Goal: Information Seeking & Learning: Learn about a topic

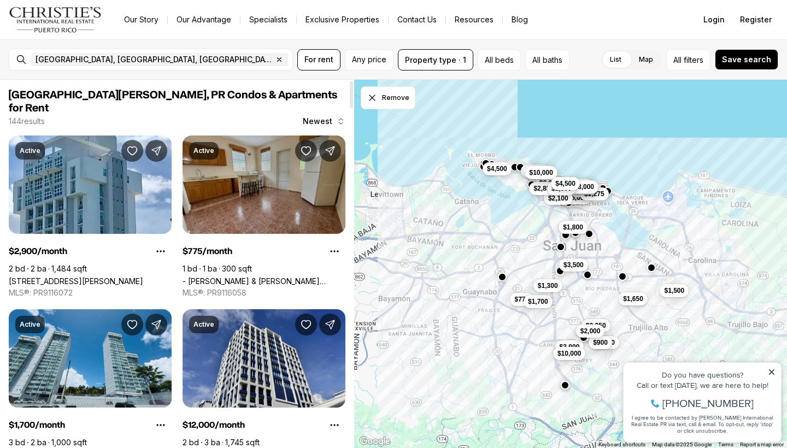
click at [247, 276] on link "- [PERSON_NAME] & [PERSON_NAME] #1720, [GEOGRAPHIC_DATA][PERSON_NAME], 00921" at bounding box center [263, 280] width 163 height 9
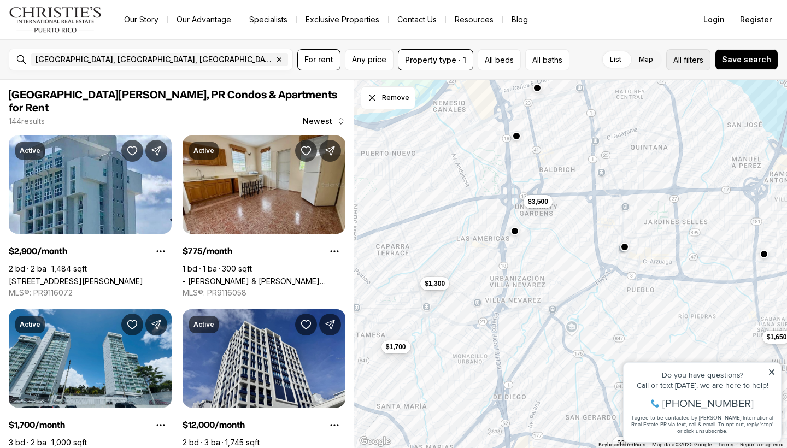
click at [687, 58] on span "filters" at bounding box center [693, 59] width 20 height 11
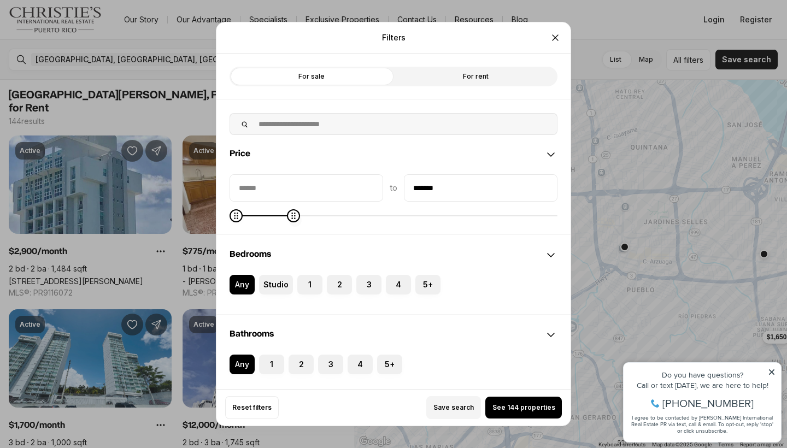
click at [289, 220] on icon "Maximum" at bounding box center [293, 215] width 9 height 9
type input "****"
click at [232, 216] on span "Maximum" at bounding box center [238, 215] width 13 height 13
click at [539, 414] on div "Save search See 2 properties" at bounding box center [423, 407] width 276 height 23
click at [539, 414] on button "See 2 properties" at bounding box center [523, 408] width 76 height 22
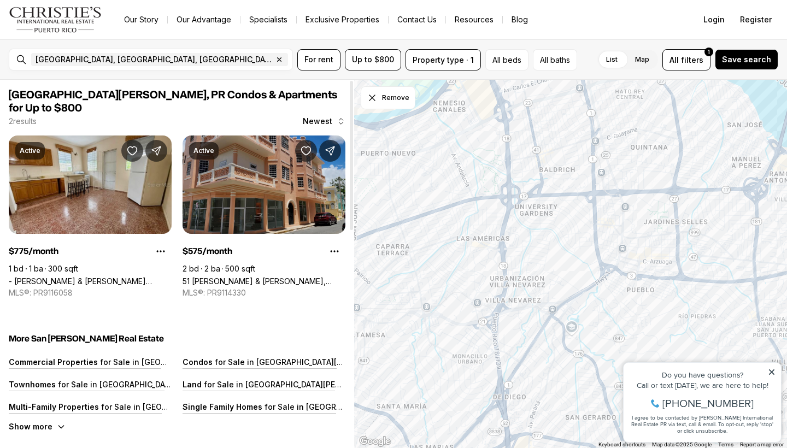
click at [262, 276] on link "51 PILAR & BRAUMBAUGH, SAN JUAN PR, 00921" at bounding box center [263, 280] width 163 height 9
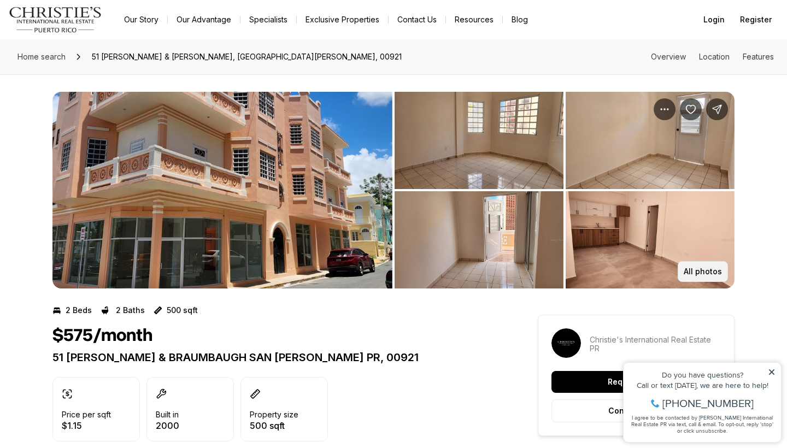
click at [698, 263] on button "All photos" at bounding box center [702, 271] width 50 height 21
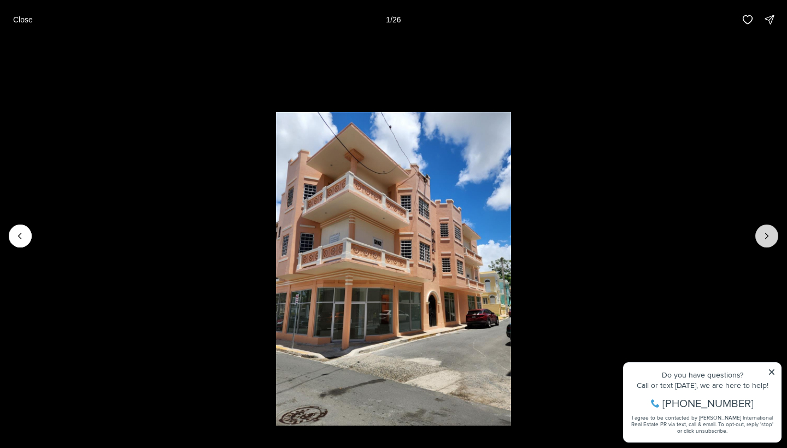
click at [772, 234] on button "Next slide" at bounding box center [766, 236] width 23 height 23
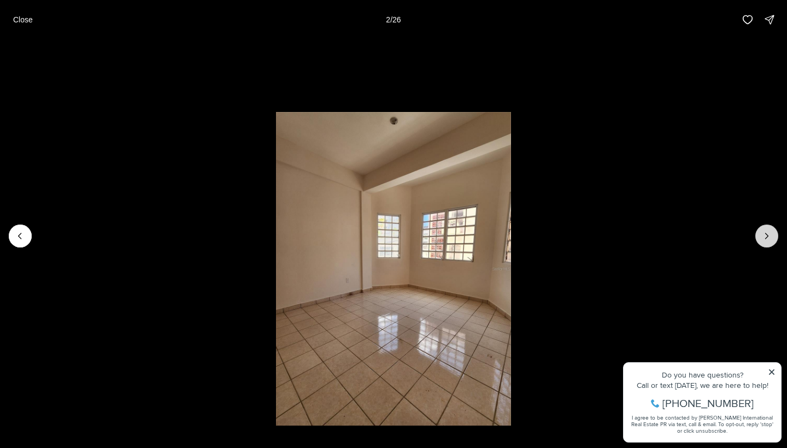
click at [770, 234] on icon "Next slide" at bounding box center [766, 236] width 11 height 11
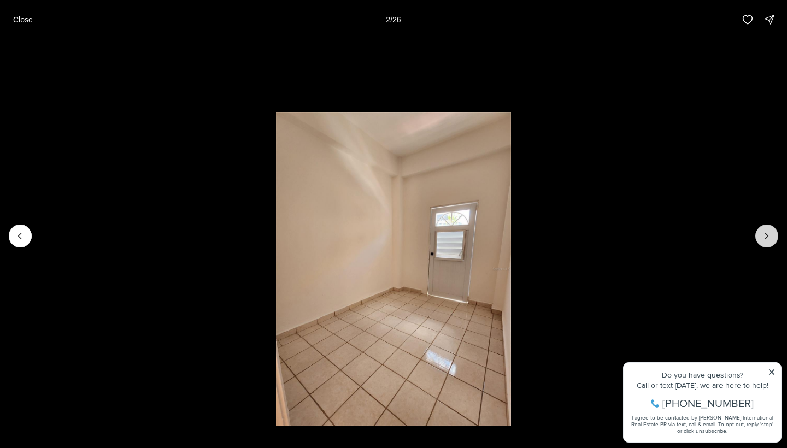
click at [770, 234] on icon "Next slide" at bounding box center [766, 236] width 11 height 11
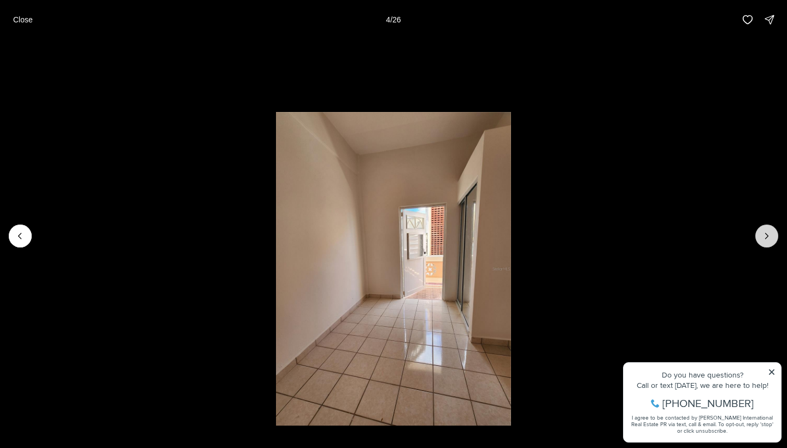
click at [770, 234] on icon "Next slide" at bounding box center [766, 236] width 11 height 11
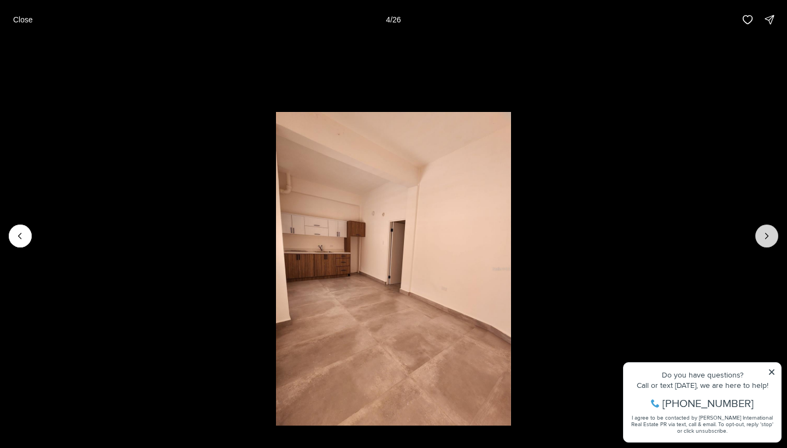
click at [770, 234] on icon "Next slide" at bounding box center [766, 236] width 11 height 11
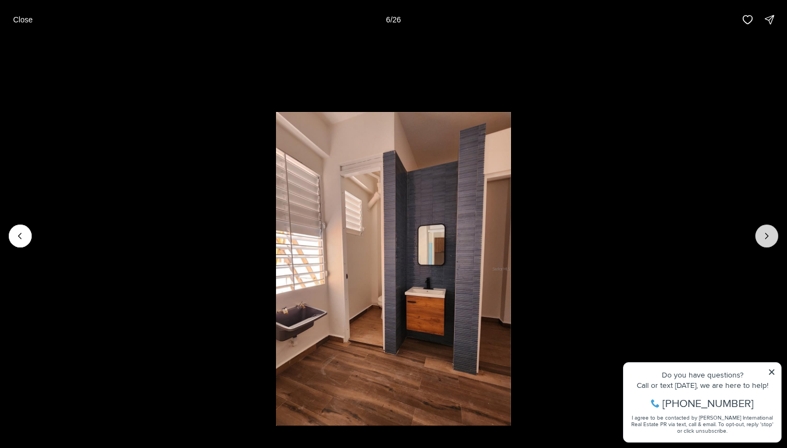
click at [770, 234] on icon "Next slide" at bounding box center [766, 236] width 11 height 11
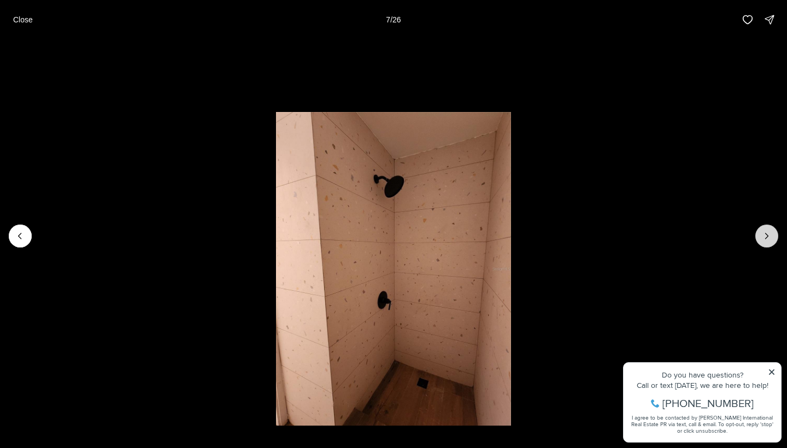
click at [770, 234] on icon "Next slide" at bounding box center [766, 236] width 11 height 11
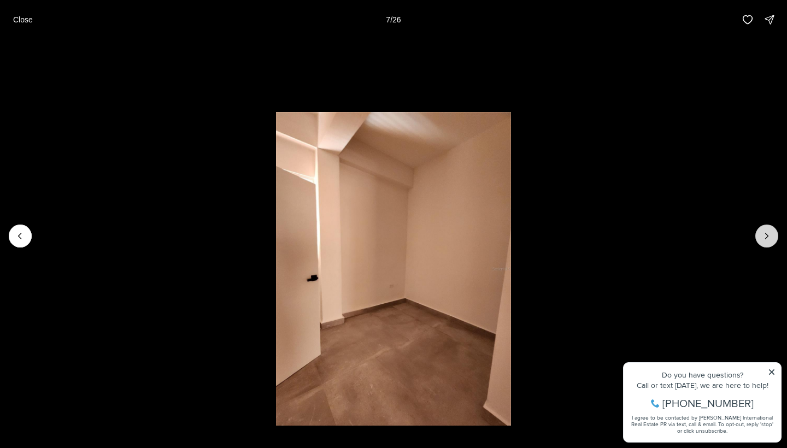
click at [770, 234] on icon "Next slide" at bounding box center [766, 236] width 11 height 11
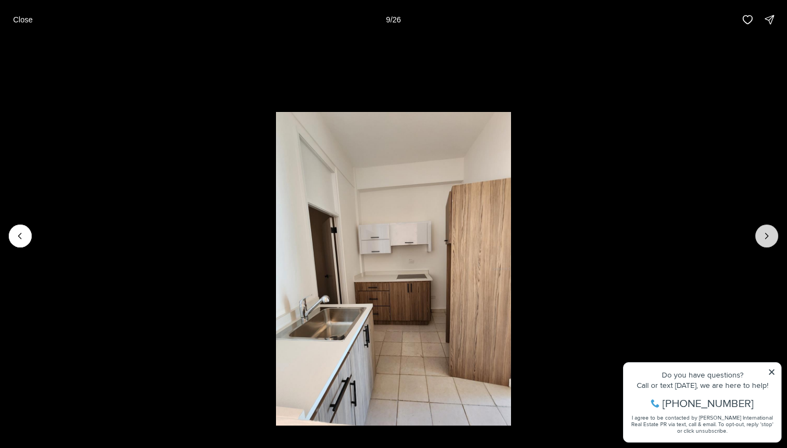
click at [770, 234] on icon "Next slide" at bounding box center [766, 236] width 11 height 11
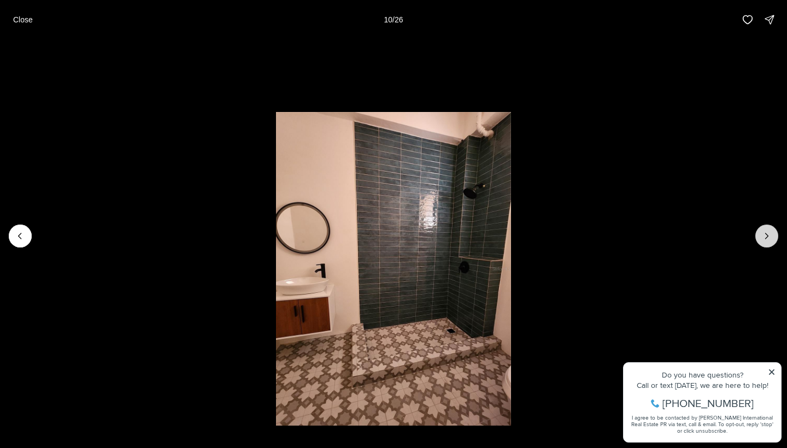
click at [770, 234] on icon "Next slide" at bounding box center [766, 236] width 11 height 11
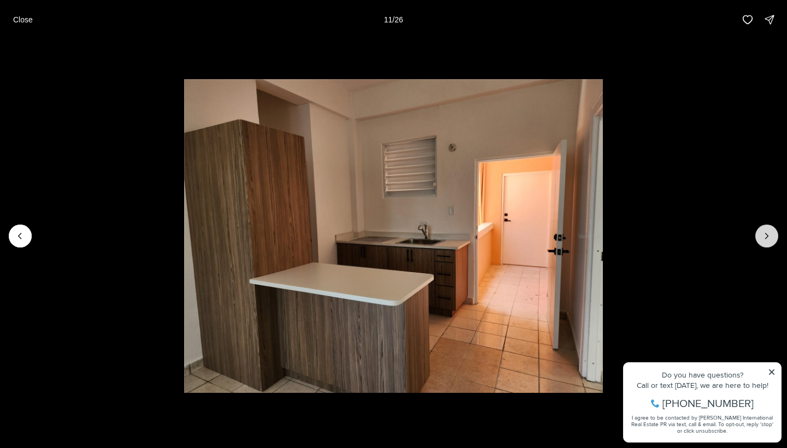
click at [770, 234] on icon "Next slide" at bounding box center [766, 236] width 11 height 11
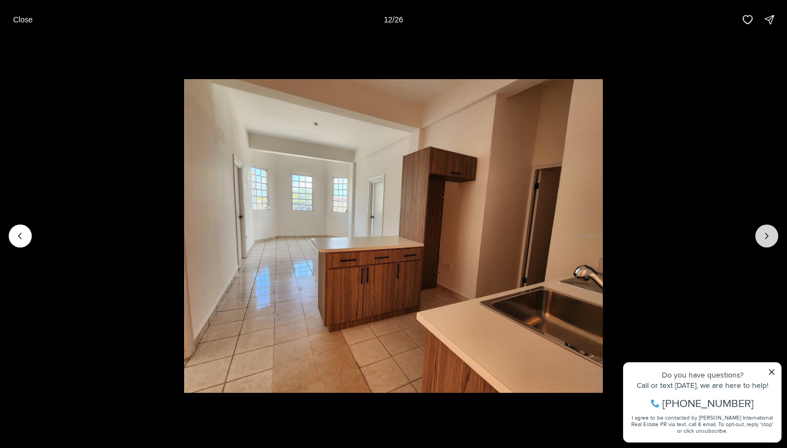
click at [770, 234] on icon "Next slide" at bounding box center [766, 236] width 11 height 11
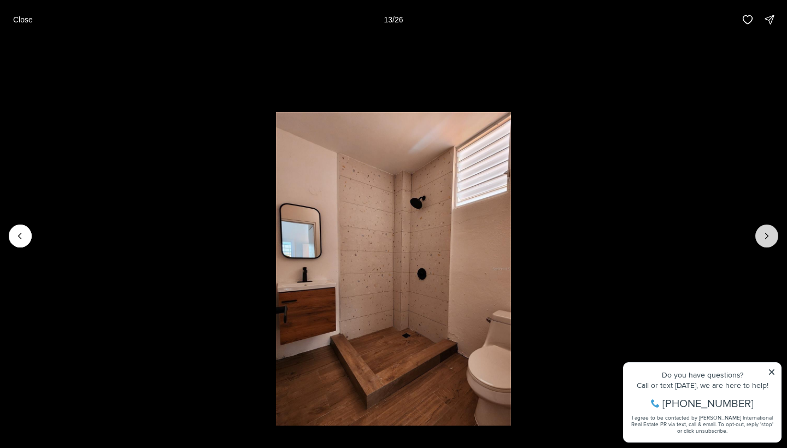
click at [770, 234] on icon "Next slide" at bounding box center [766, 236] width 11 height 11
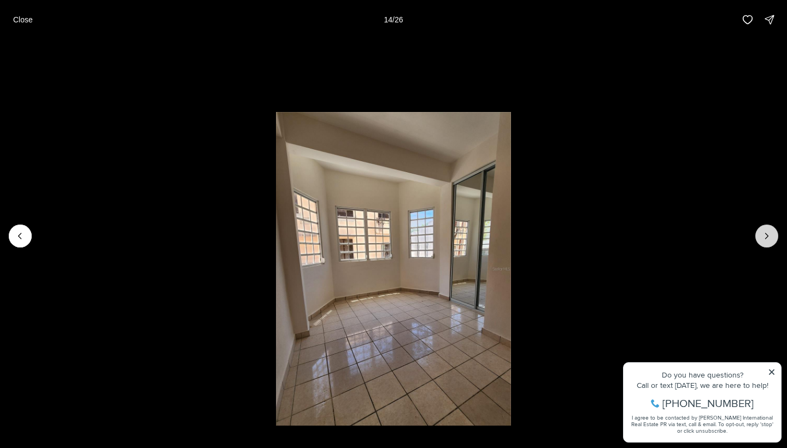
click at [770, 234] on icon "Next slide" at bounding box center [766, 236] width 11 height 11
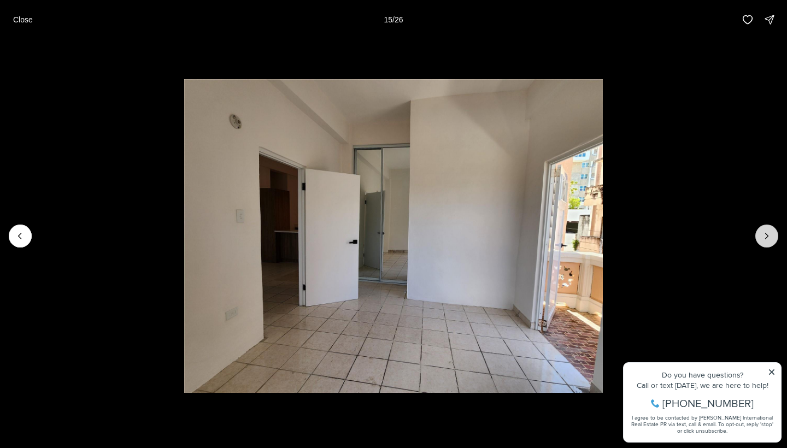
click at [770, 234] on icon "Next slide" at bounding box center [766, 236] width 11 height 11
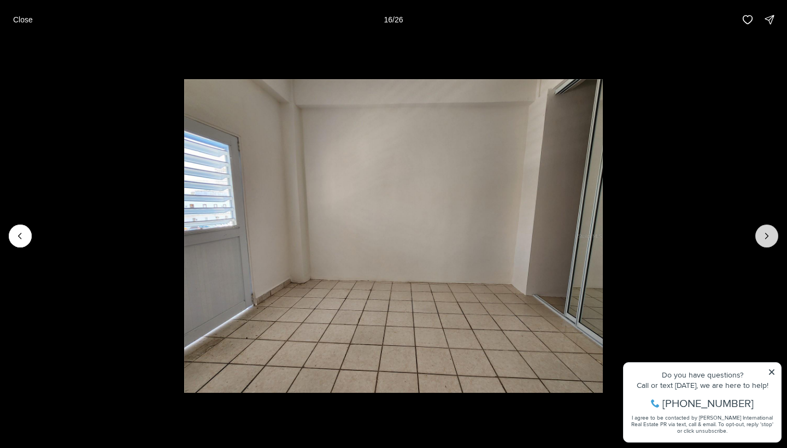
click at [770, 234] on icon "Next slide" at bounding box center [766, 236] width 11 height 11
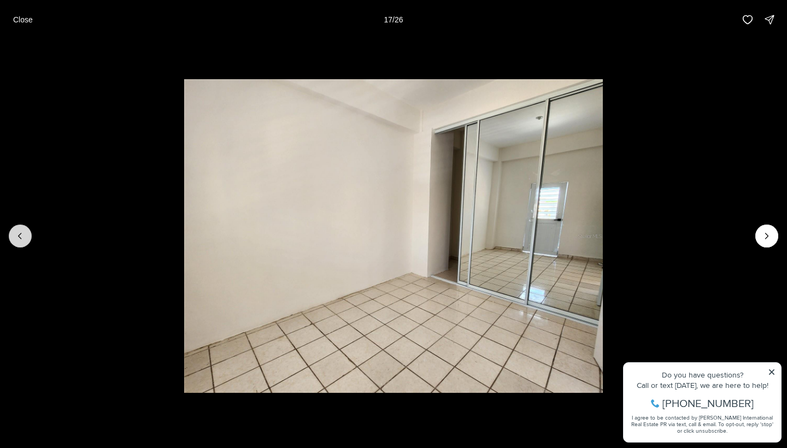
click at [27, 237] on button "Previous slide" at bounding box center [20, 236] width 23 height 23
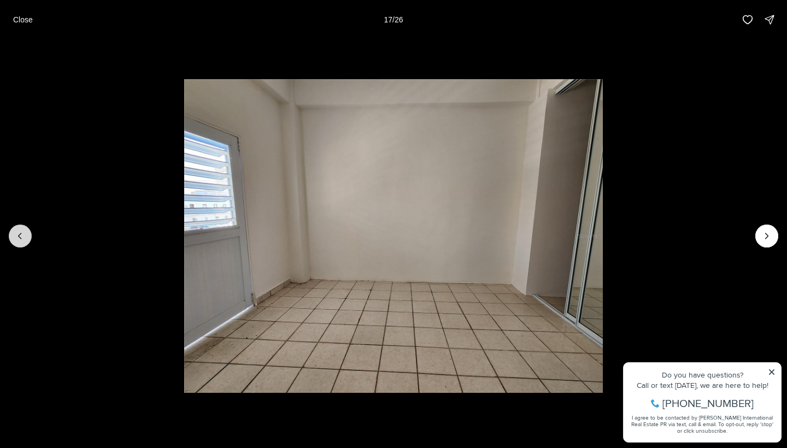
click at [27, 237] on button "Previous slide" at bounding box center [20, 236] width 23 height 23
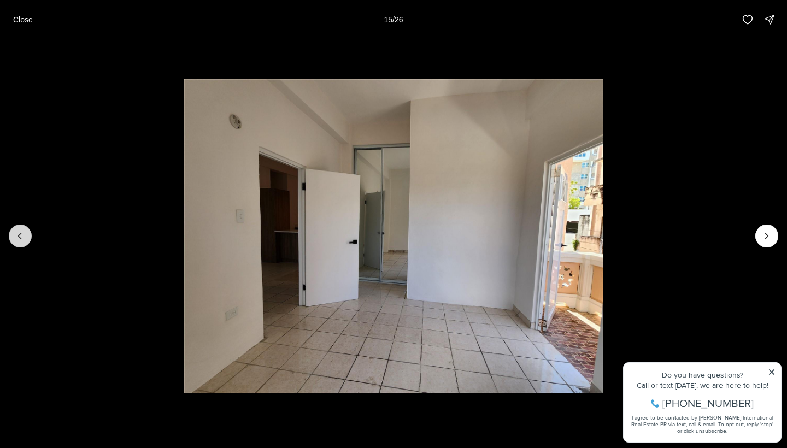
click at [27, 237] on button "Previous slide" at bounding box center [20, 236] width 23 height 23
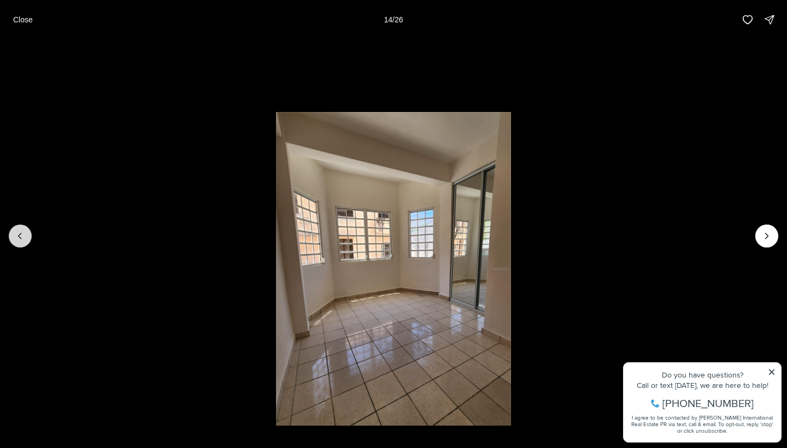
click at [27, 237] on button "Previous slide" at bounding box center [20, 236] width 23 height 23
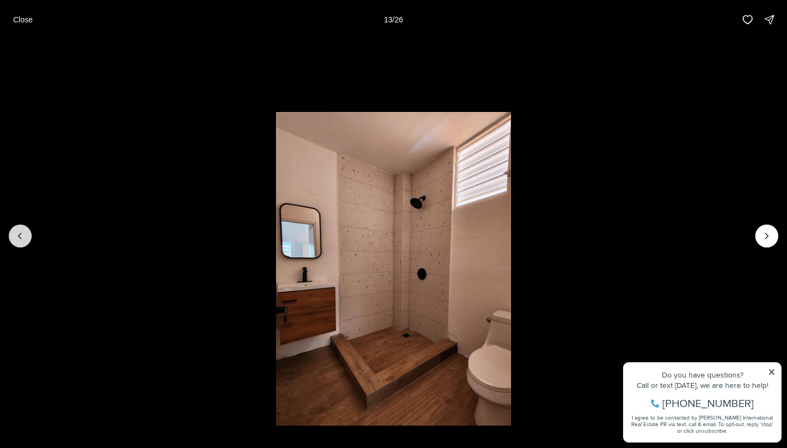
click at [27, 237] on button "Previous slide" at bounding box center [20, 236] width 23 height 23
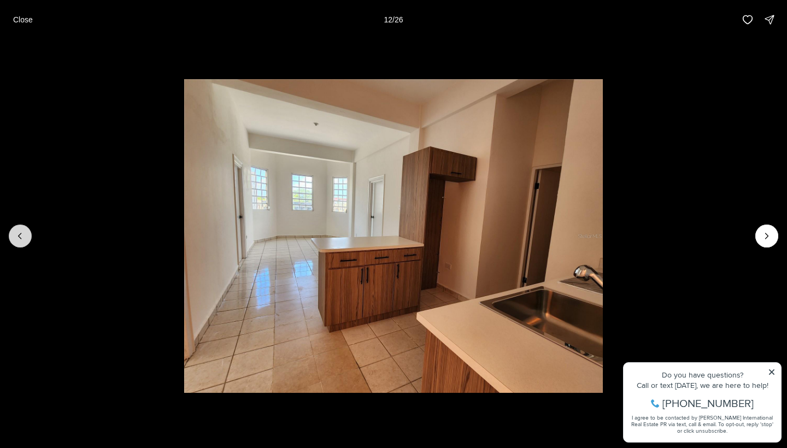
click at [27, 237] on button "Previous slide" at bounding box center [20, 236] width 23 height 23
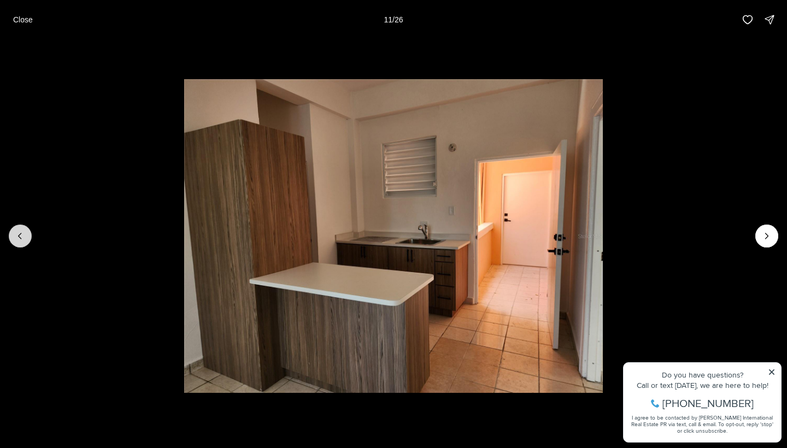
click at [27, 237] on button "Previous slide" at bounding box center [20, 236] width 23 height 23
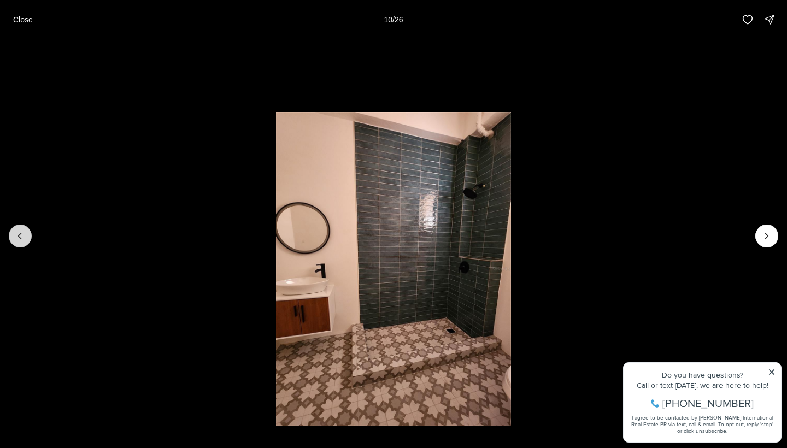
click at [27, 237] on button "Previous slide" at bounding box center [20, 236] width 23 height 23
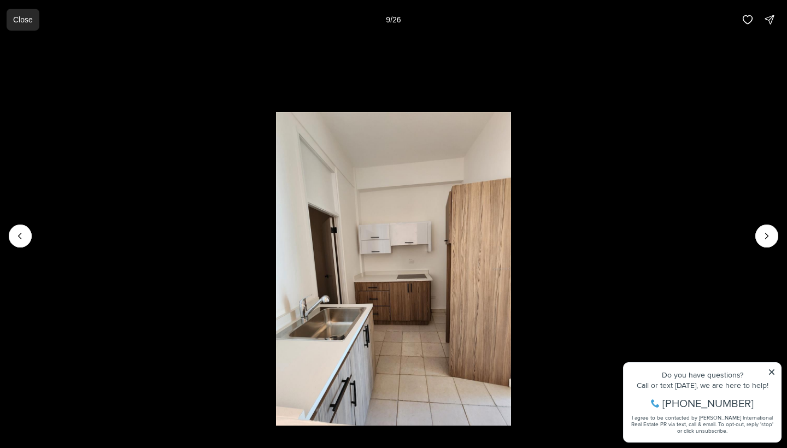
click at [19, 21] on p "Close" at bounding box center [23, 19] width 20 height 9
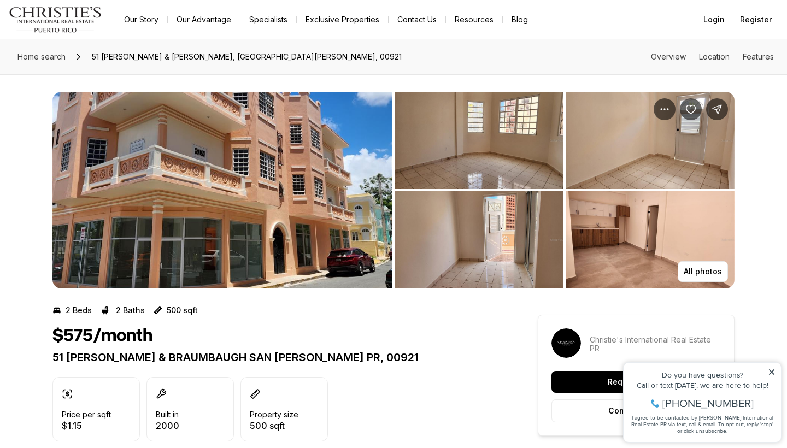
click at [775, 370] on icon at bounding box center [771, 372] width 8 height 8
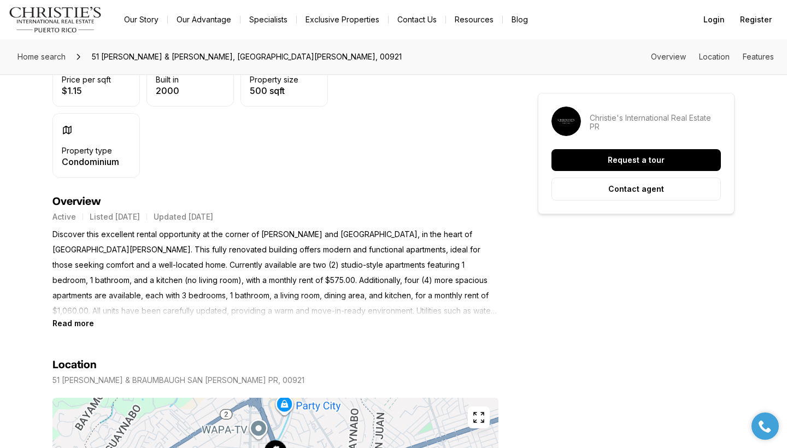
scroll to position [343, 0]
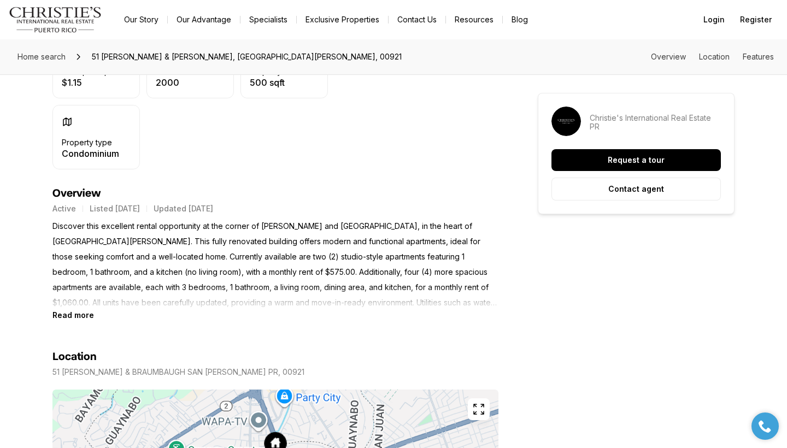
click at [89, 318] on b "Read more" at bounding box center [73, 314] width 42 height 9
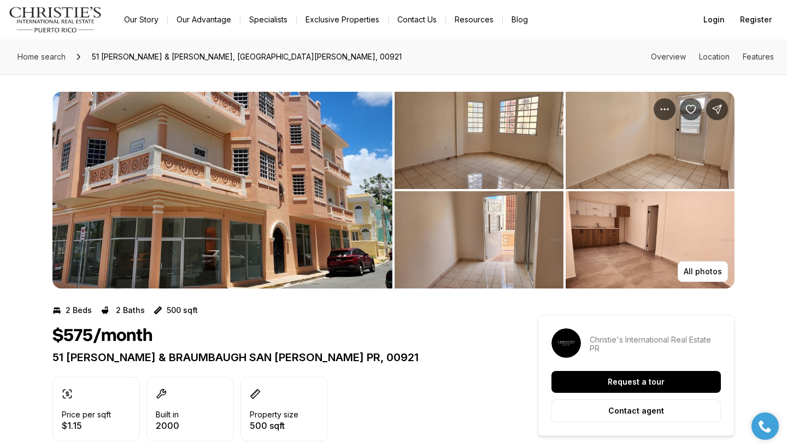
scroll to position [0, 0]
